Goal: Task Accomplishment & Management: Manage account settings

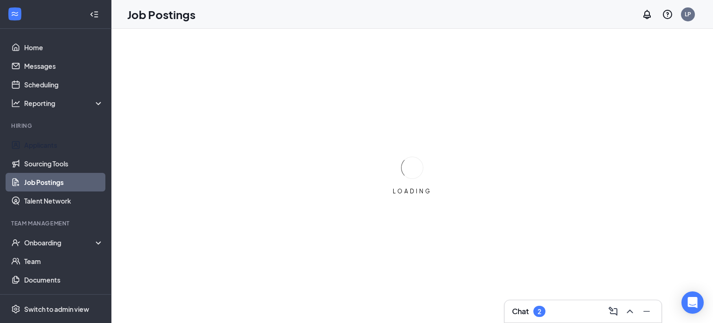
click at [79, 147] on link "Applicants" at bounding box center [63, 145] width 79 height 19
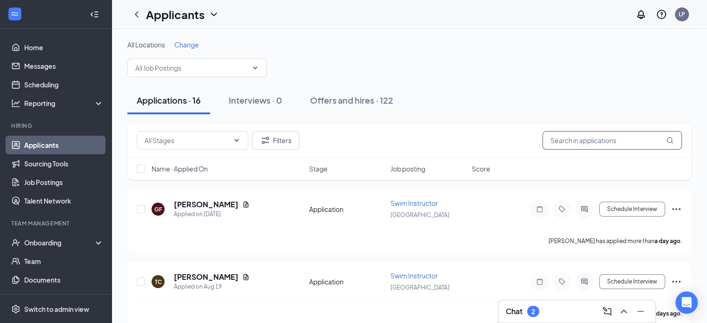
click at [560, 136] on input "text" at bounding box center [611, 140] width 139 height 19
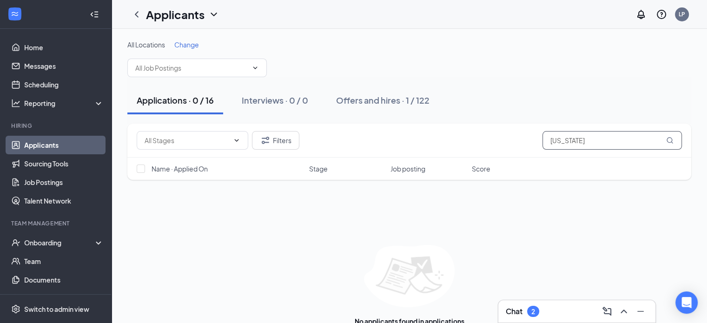
type input "[US_STATE]"
click at [410, 103] on div "Offers and hires · 1 / 122" at bounding box center [382, 100] width 93 height 12
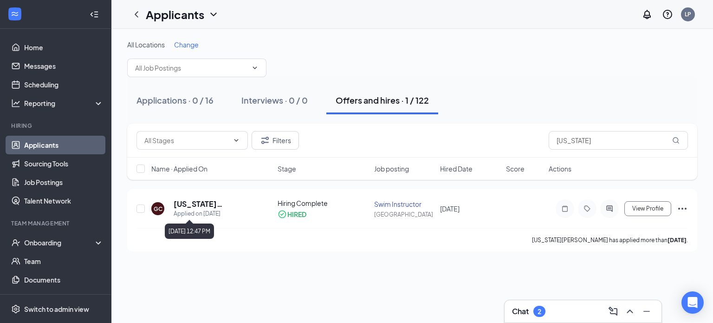
click at [201, 209] on div "Applied on [DATE]" at bounding box center [213, 213] width 79 height 9
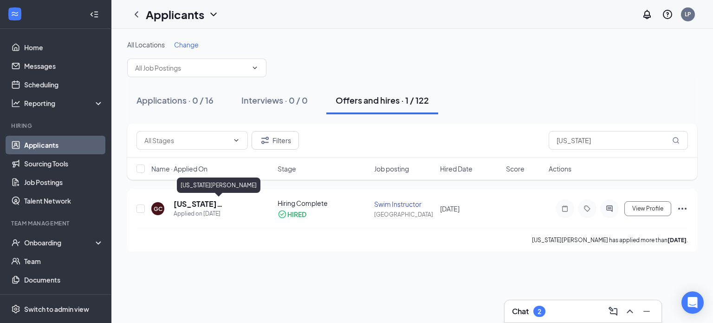
click at [201, 205] on h5 "[US_STATE][PERSON_NAME]" at bounding box center [213, 204] width 79 height 10
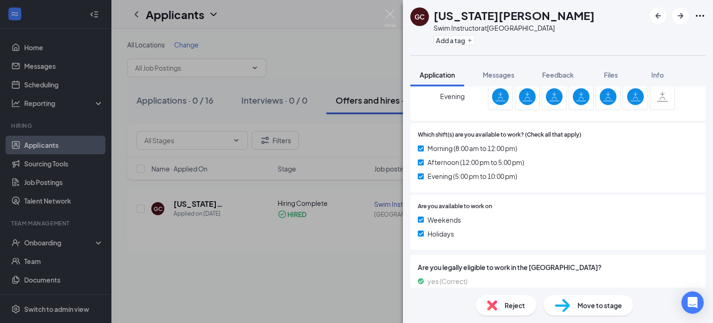
scroll to position [549, 0]
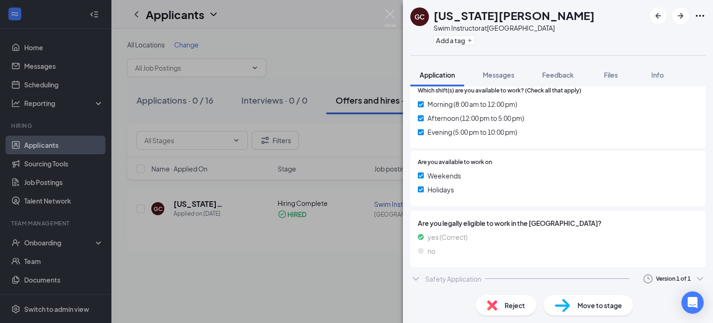
click at [512, 276] on div "Safety Application Version 1 of 1" at bounding box center [558, 278] width 295 height 19
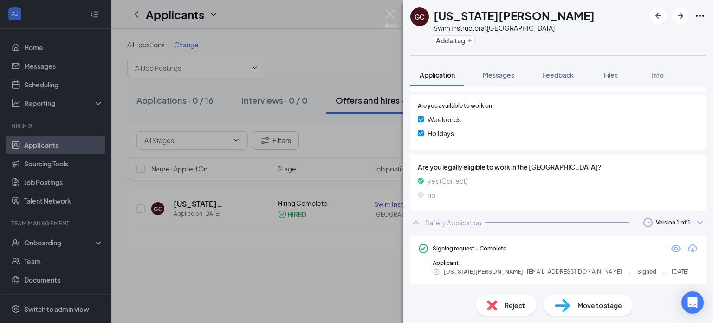
click at [671, 244] on icon "Eye" at bounding box center [676, 248] width 11 height 11
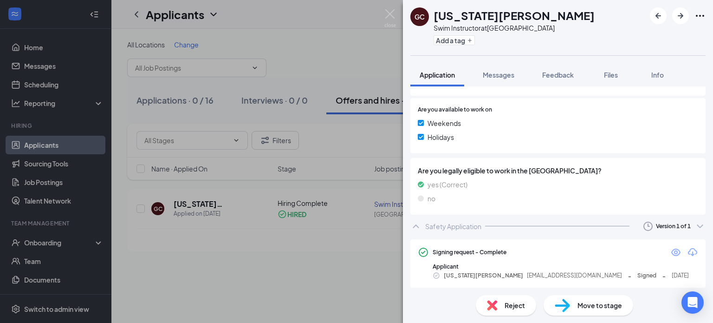
click at [500, 71] on span "Messages" at bounding box center [499, 75] width 32 height 8
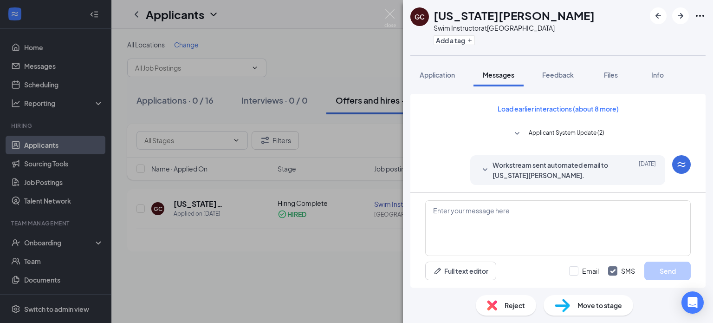
click at [554, 76] on span "Feedback" at bounding box center [559, 75] width 32 height 8
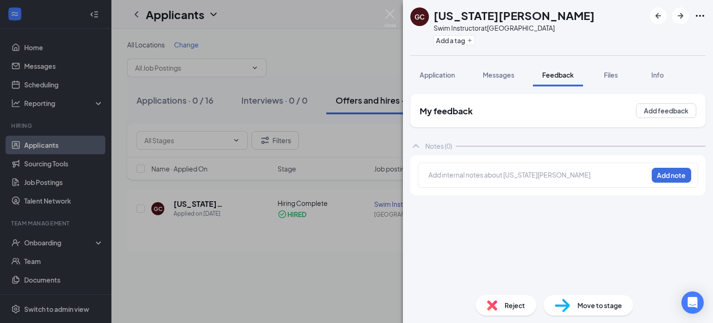
click at [608, 75] on span "Files" at bounding box center [611, 75] width 14 height 8
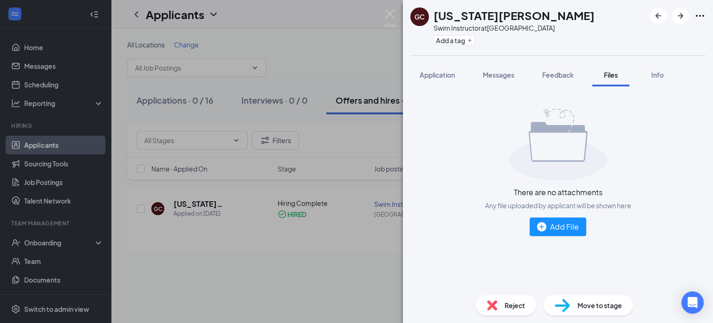
click at [649, 74] on button "Info" at bounding box center [657, 74] width 37 height 23
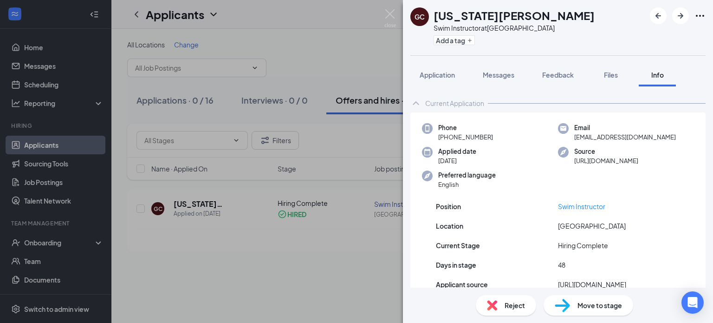
click at [440, 77] on span "Application" at bounding box center [437, 75] width 35 height 8
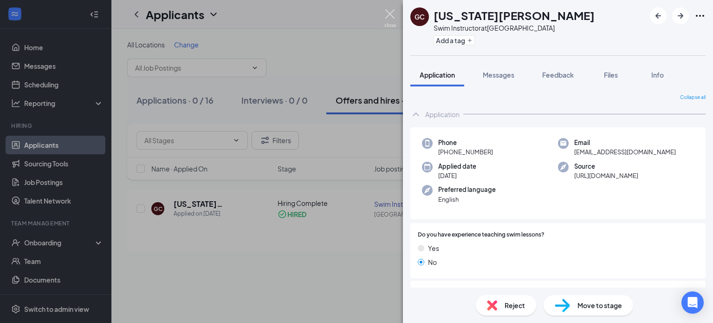
click at [389, 18] on img at bounding box center [391, 18] width 12 height 18
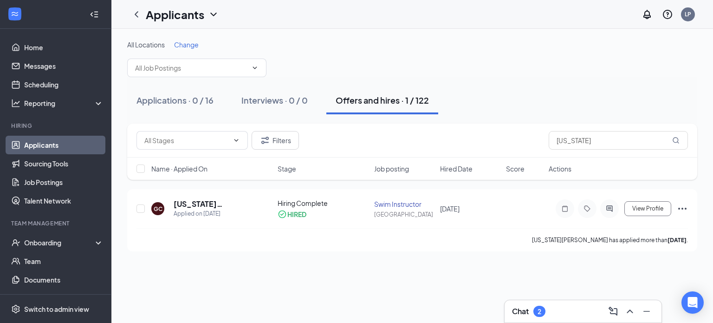
click at [686, 209] on icon "Ellipses" at bounding box center [683, 209] width 8 height 2
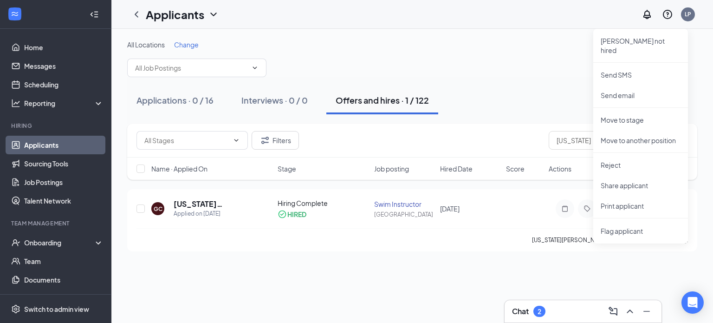
click at [561, 73] on div "All Locations Change" at bounding box center [412, 58] width 570 height 37
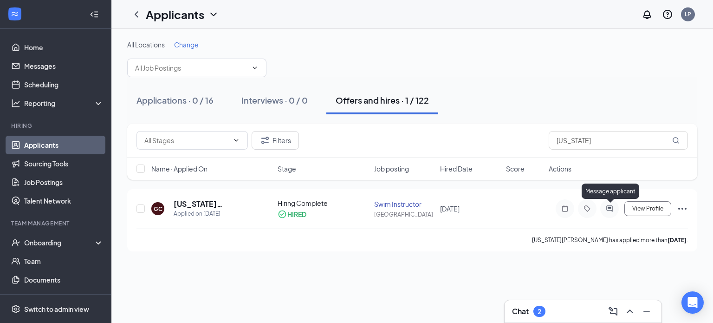
click at [606, 209] on icon "ActiveChat" at bounding box center [609, 208] width 11 height 7
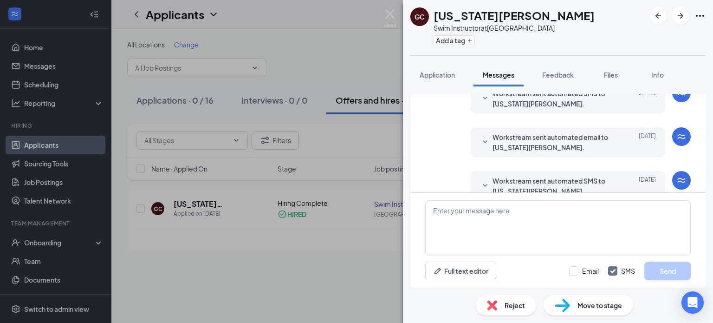
scroll to position [247, 0]
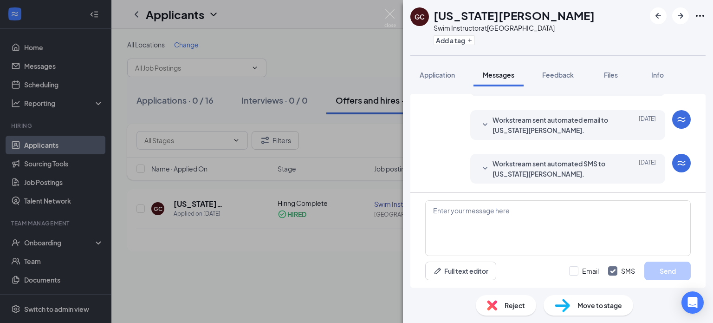
click at [571, 78] on span "Feedback" at bounding box center [559, 75] width 32 height 8
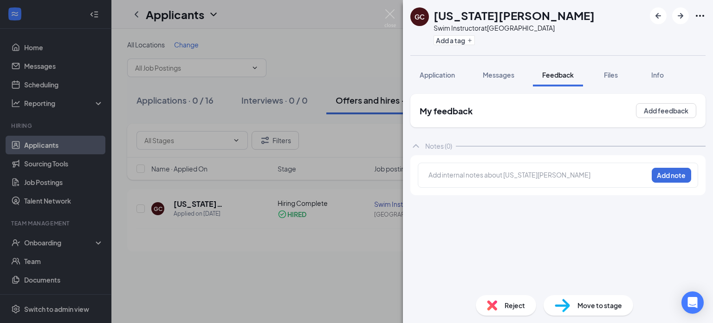
click at [607, 80] on button "Files" at bounding box center [611, 74] width 37 height 23
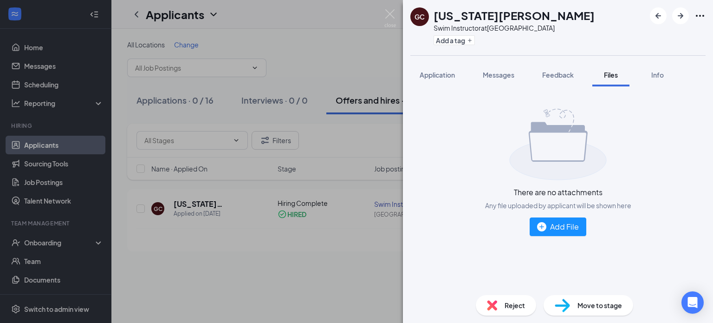
click at [652, 81] on button "Info" at bounding box center [657, 74] width 37 height 23
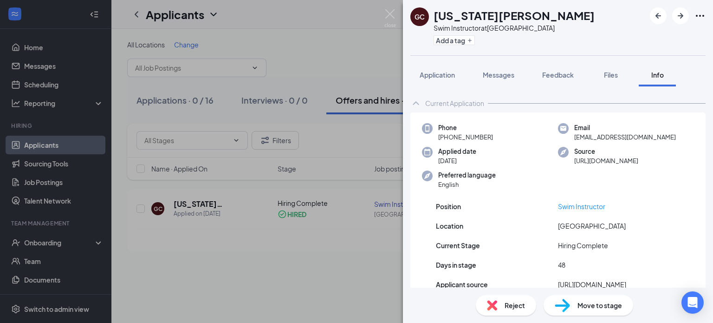
scroll to position [61, 0]
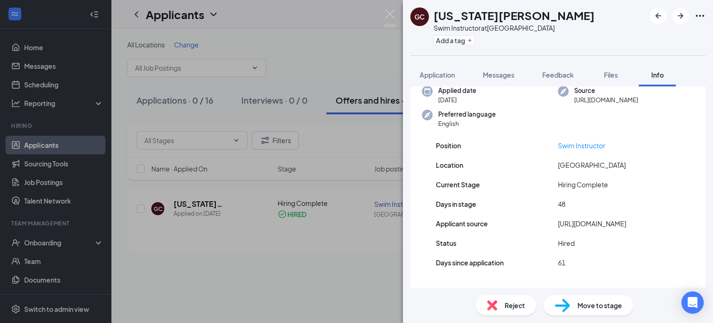
click at [14, 268] on div "GC [US_STATE][PERSON_NAME] Swim Instructor at [GEOGRAPHIC_DATA] Add a tag Appli…" at bounding box center [356, 161] width 713 height 323
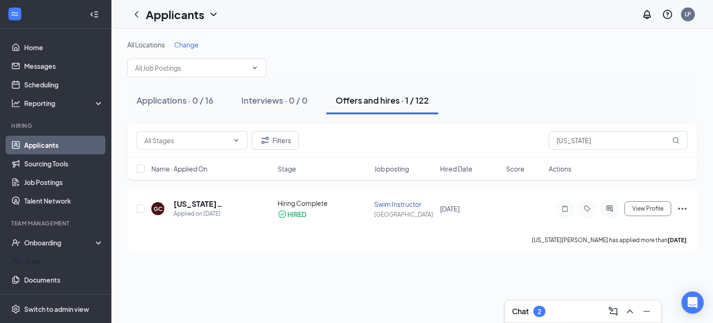
click at [24, 265] on link "Team" at bounding box center [63, 261] width 79 height 19
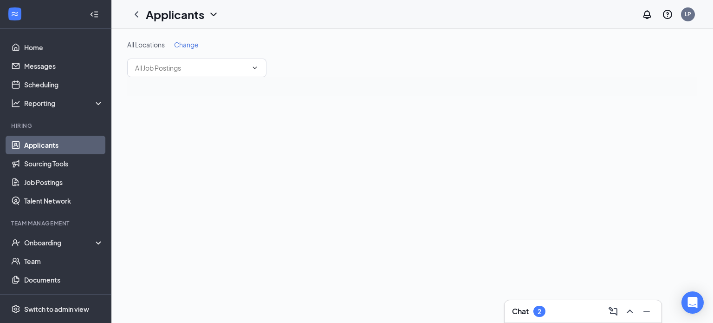
click at [530, 310] on div "Chat 2" at bounding box center [528, 311] width 33 height 11
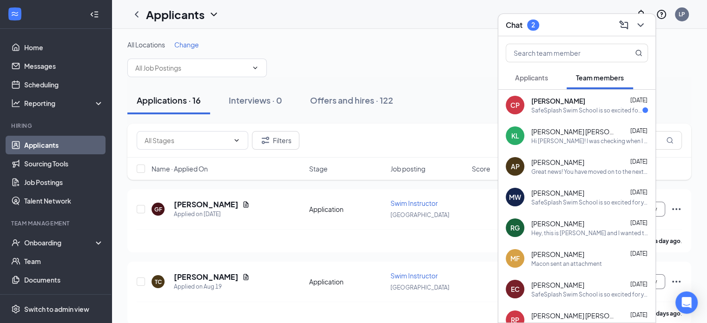
click at [543, 109] on div "SafeSplash Swim School is so excited for you to join our team! Do you know anyo…" at bounding box center [586, 110] width 111 height 8
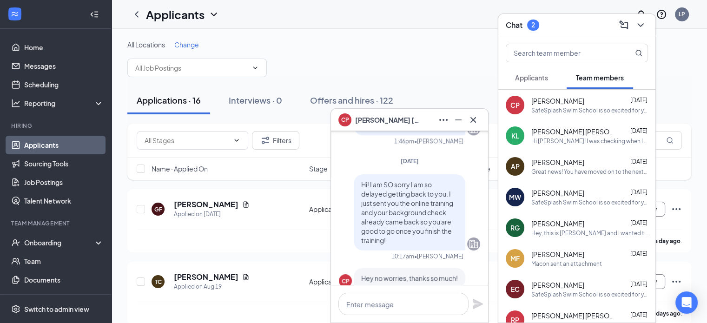
scroll to position [-280, 0]
click at [524, 82] on div "Applicants" at bounding box center [531, 77] width 33 height 9
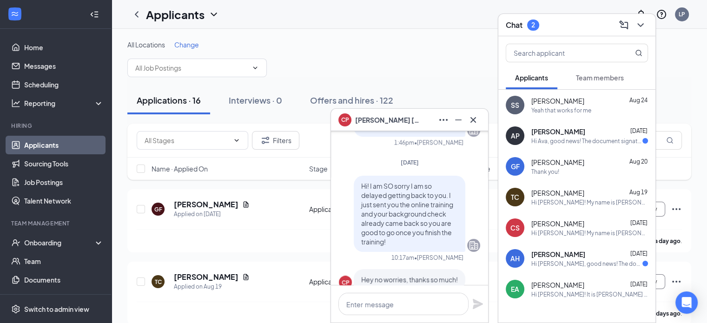
click at [562, 140] on div "Hi Ava, good news! The document signature request for SafeSplash Swim School - …" at bounding box center [586, 141] width 111 height 8
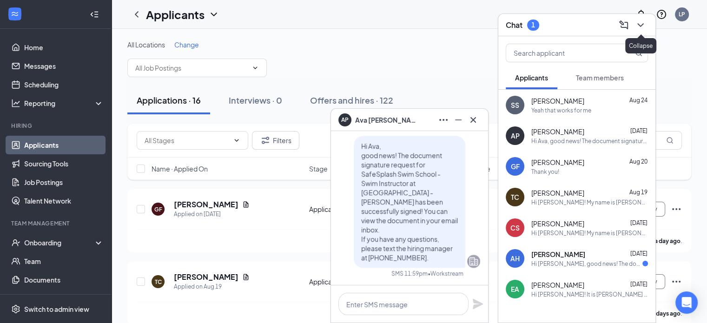
click at [641, 26] on icon "ChevronDown" at bounding box center [640, 25] width 6 height 4
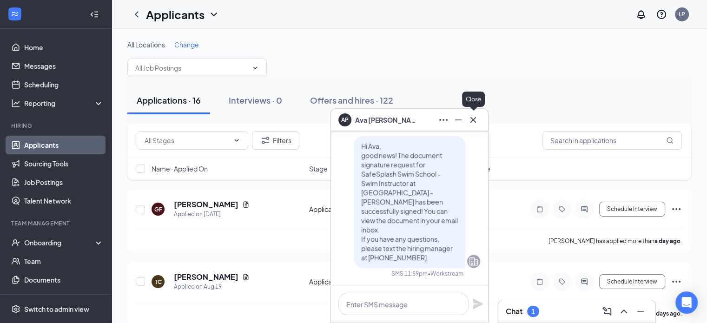
click at [468, 117] on icon "Cross" at bounding box center [472, 119] width 11 height 11
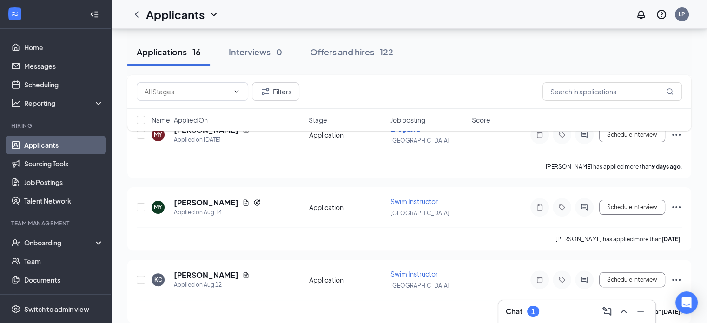
scroll to position [353, 0]
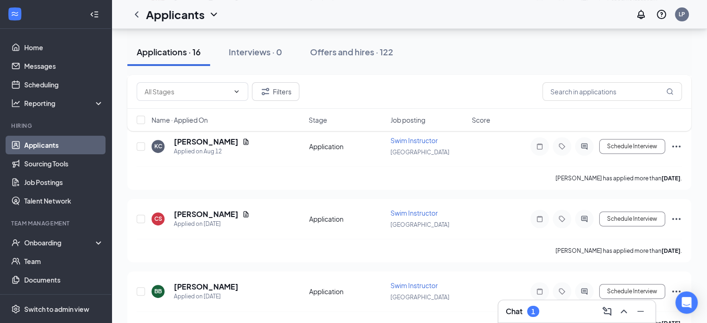
click at [334, 51] on div "Offers and hires · 122" at bounding box center [351, 52] width 83 height 12
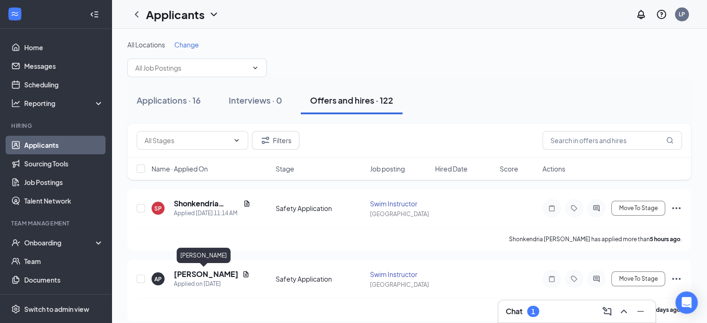
click at [191, 270] on h5 "Ava Pacheco" at bounding box center [206, 274] width 65 height 10
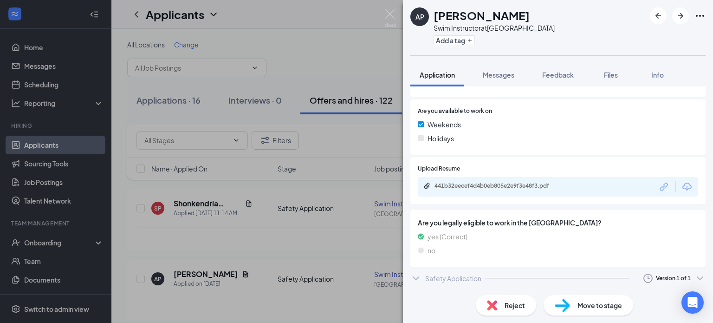
scroll to position [609, 0]
click at [521, 278] on div at bounding box center [557, 278] width 144 height 0
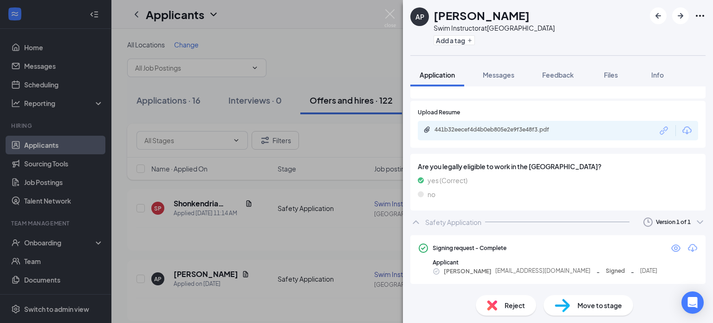
scroll to position [665, 0]
click at [671, 244] on icon "Eye" at bounding box center [676, 247] width 11 height 11
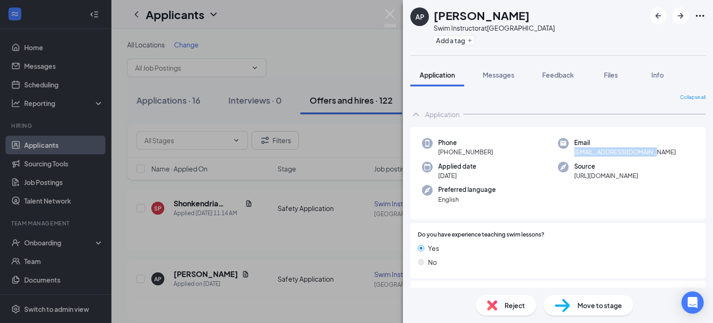
drag, startPoint x: 651, startPoint y: 155, endPoint x: 570, endPoint y: 157, distance: 80.9
click at [570, 157] on div "Phone +1 (520) 840-1315 Email ava.pacheco21@gmail.com Applied date Aug 18 Sourc…" at bounding box center [558, 173] width 295 height 92
copy span "ava.pacheco21@gmail.com"
